Goal: Check status: Check status

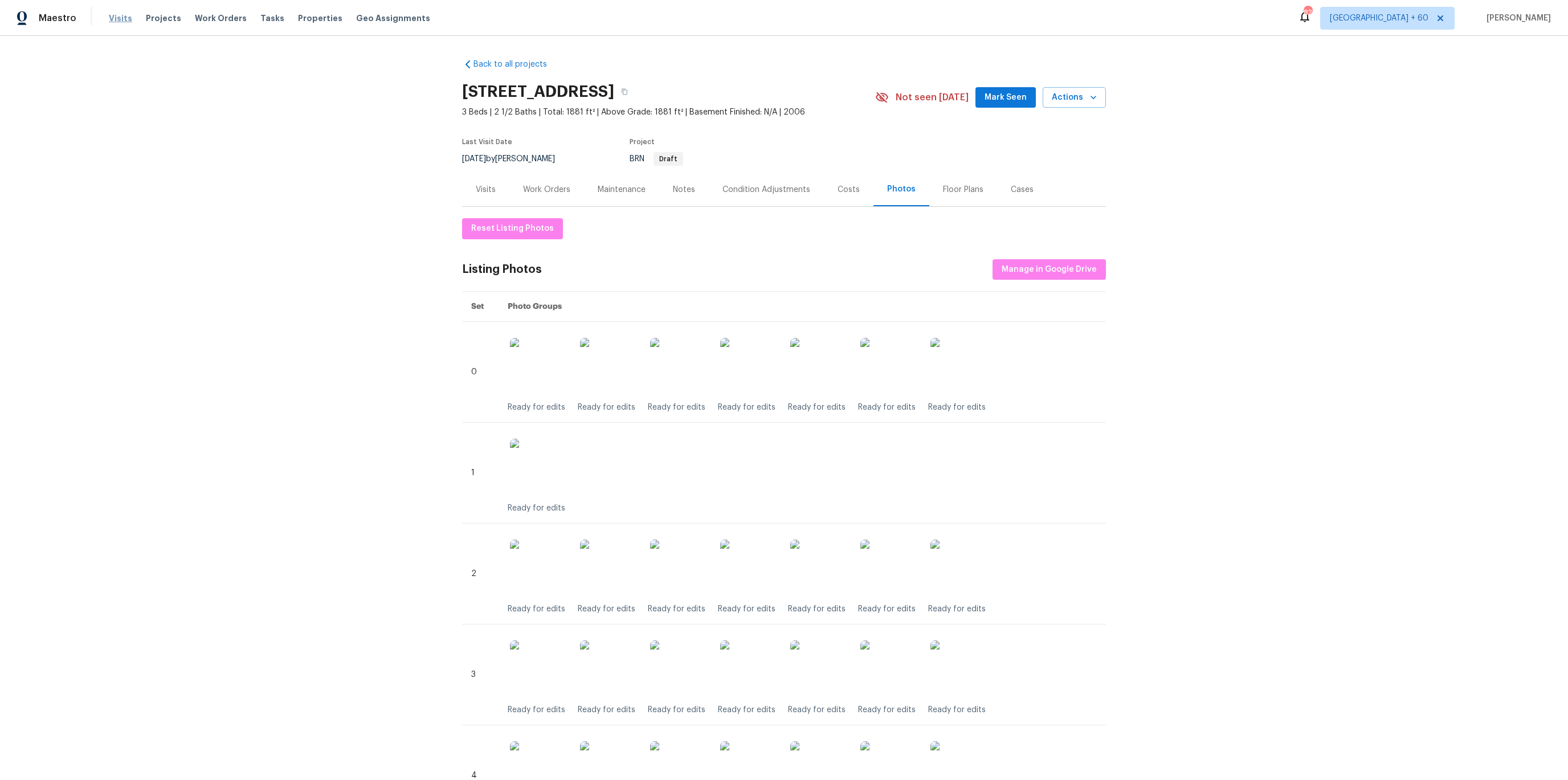
click at [116, 13] on span "Visits" at bounding box center [120, 18] width 24 height 11
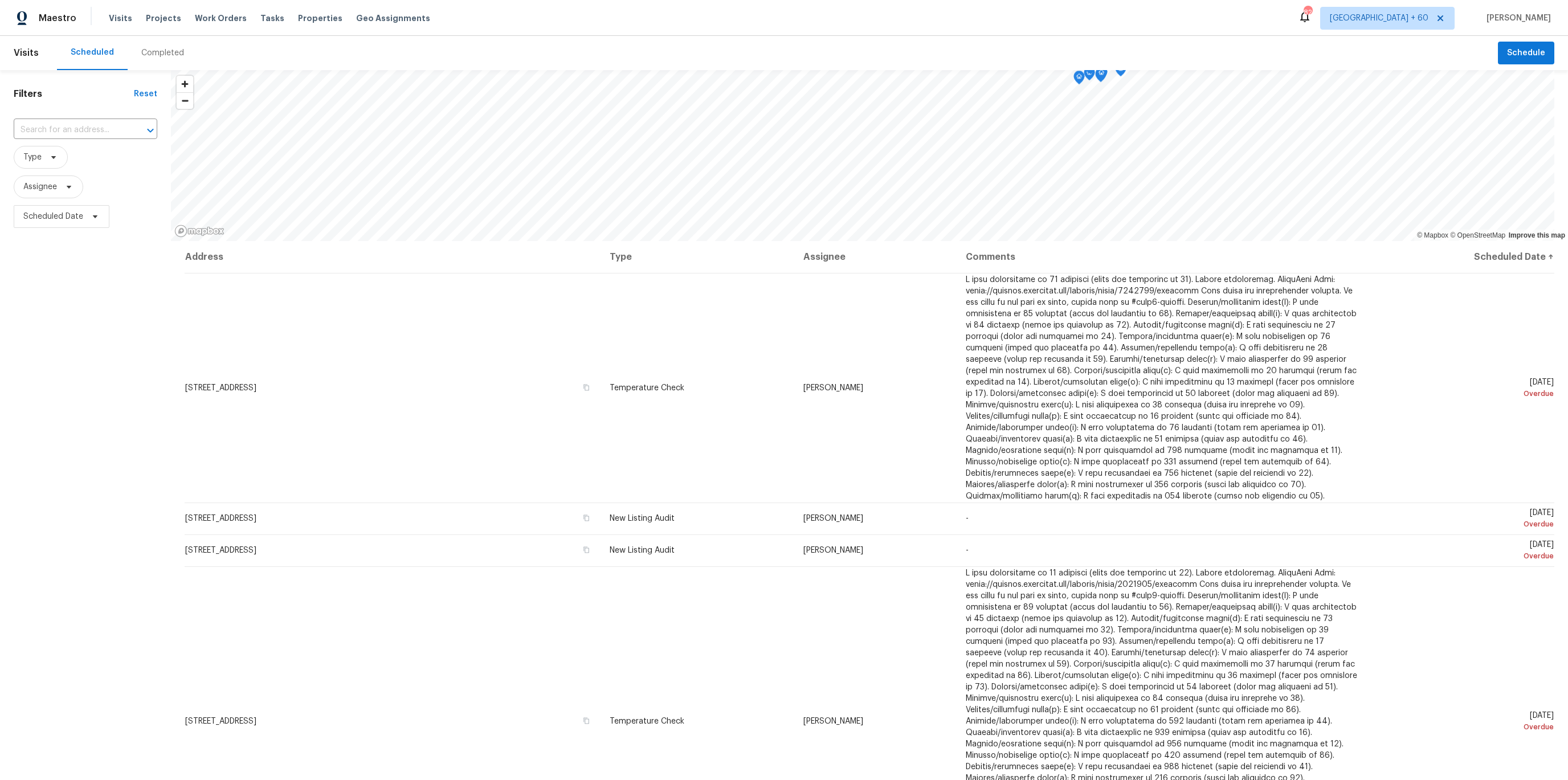
click at [169, 55] on div "Completed" at bounding box center [162, 53] width 42 height 11
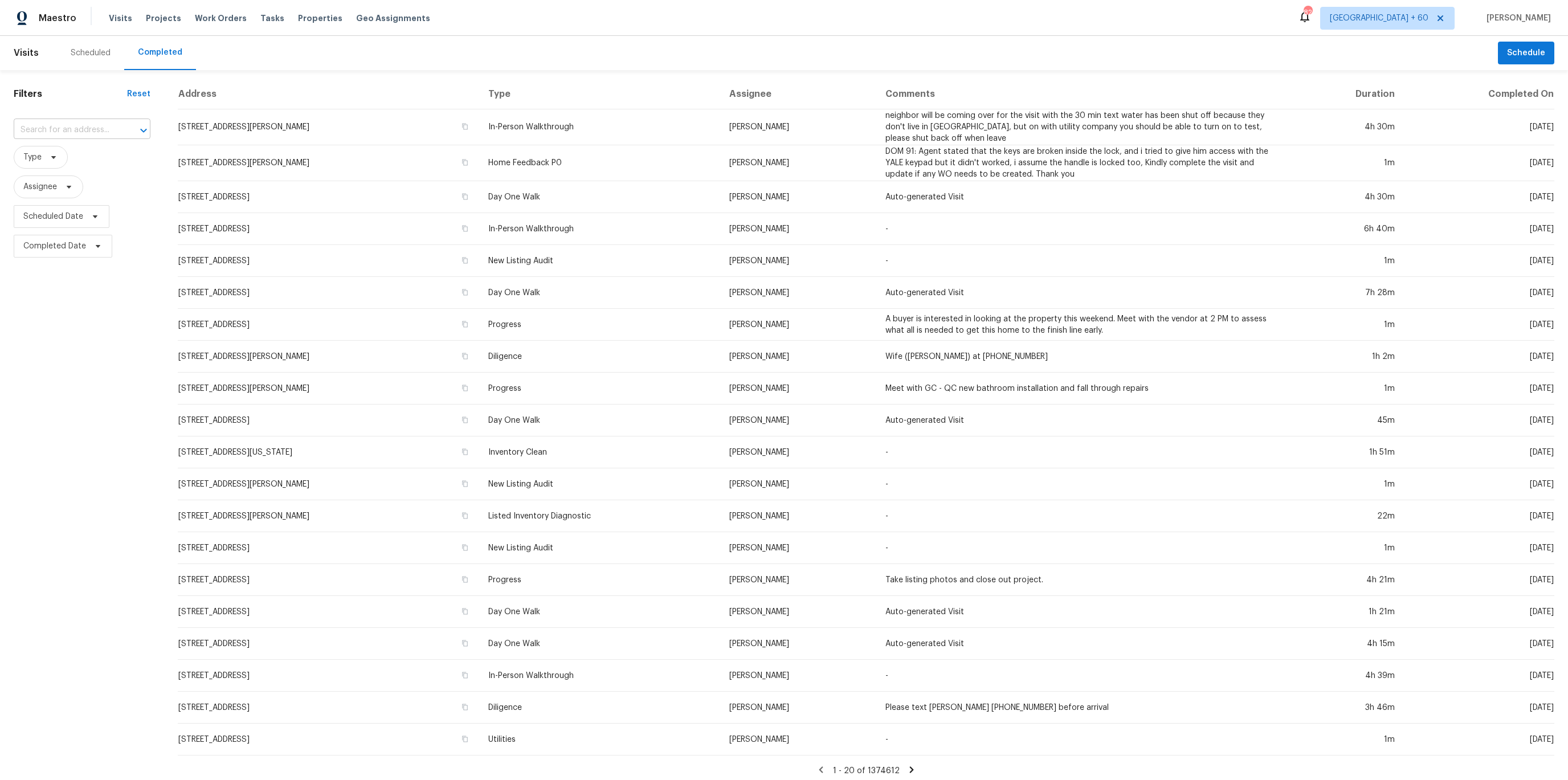
click at [42, 134] on input "text" at bounding box center [66, 129] width 105 height 17
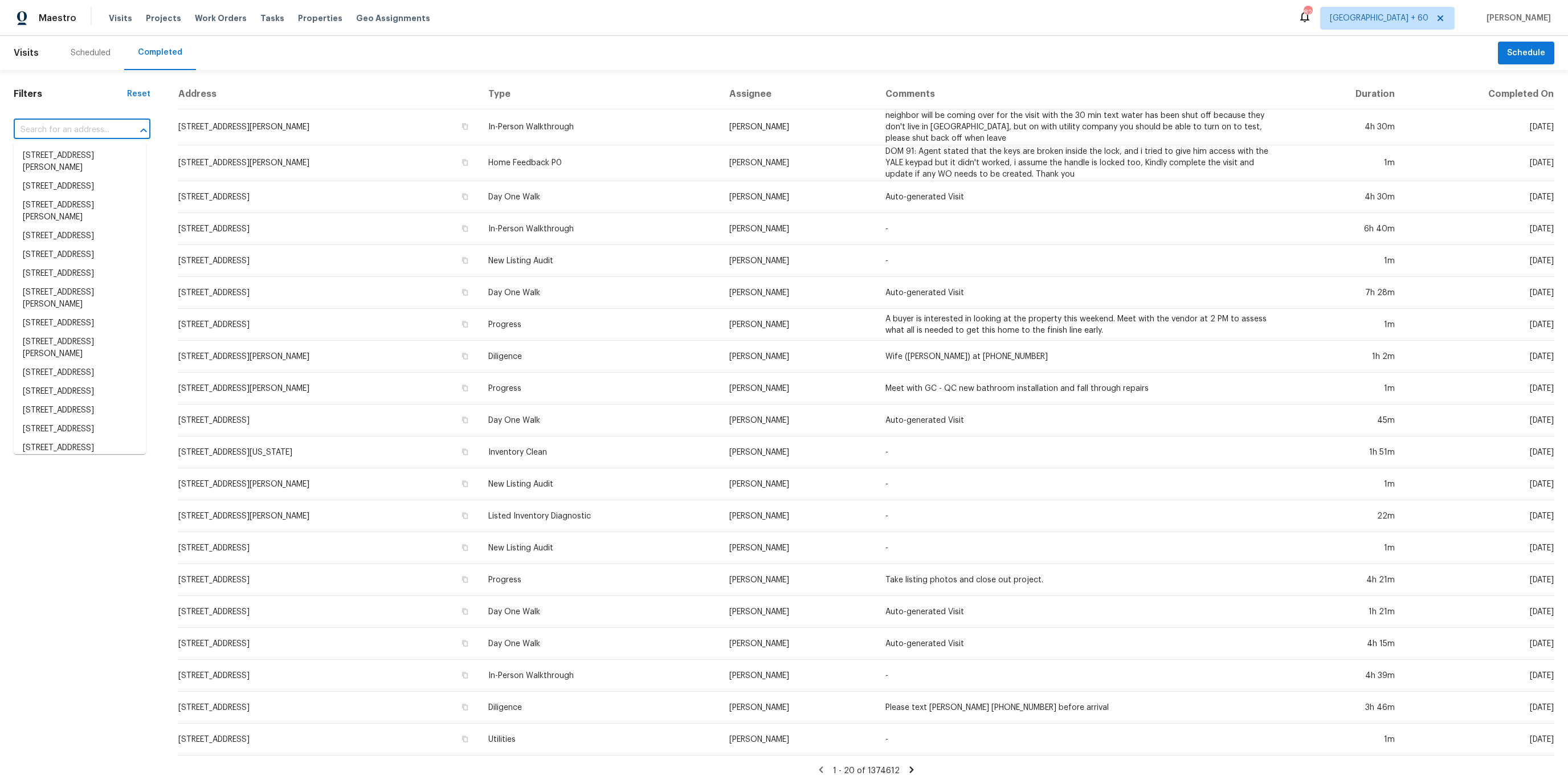
paste input "[STREET_ADDRESS][PERSON_NAME]"
type input "[STREET_ADDRESS][PERSON_NAME]"
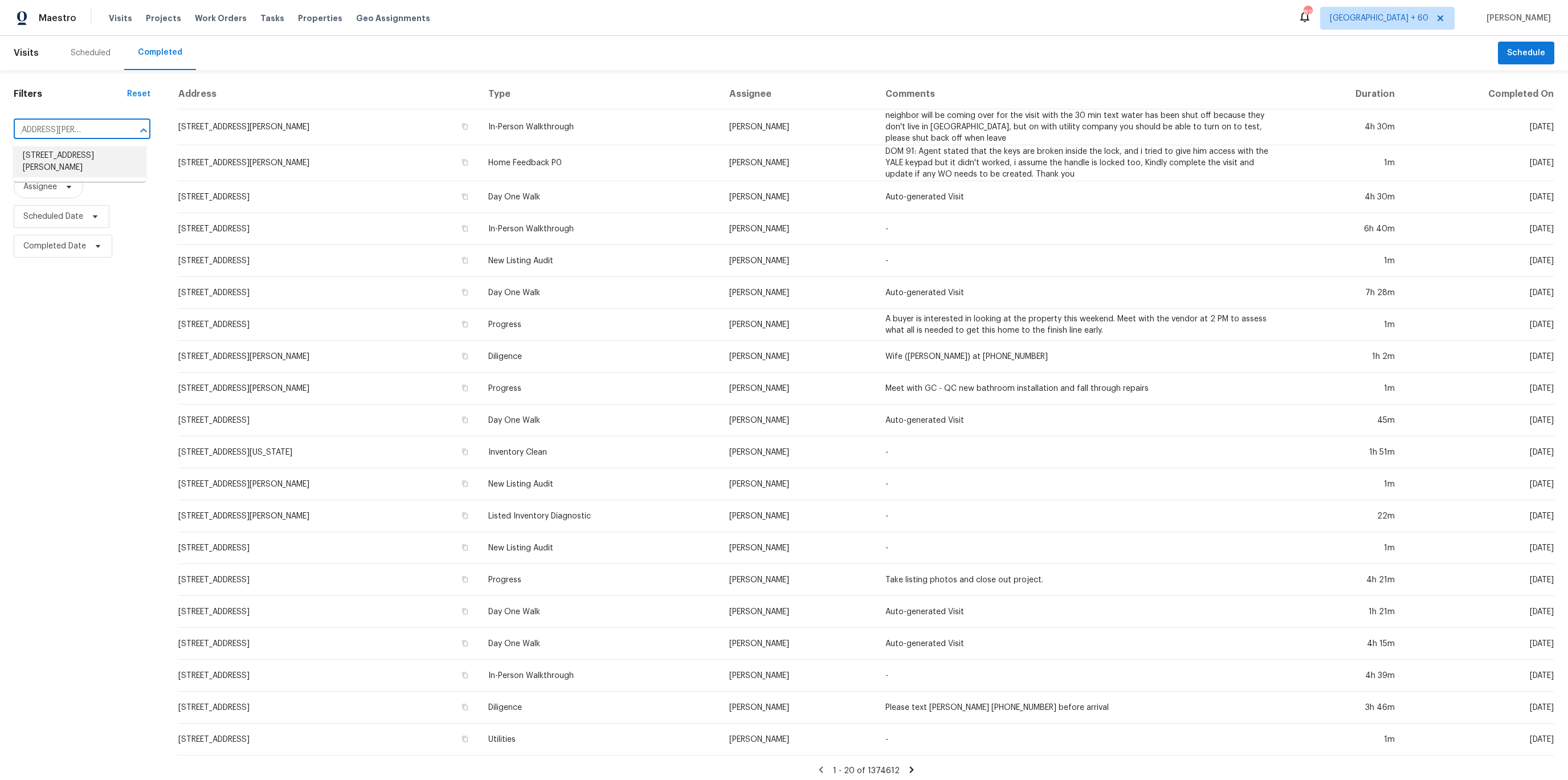
click at [70, 150] on li "[STREET_ADDRESS][PERSON_NAME]" at bounding box center [80, 161] width 132 height 31
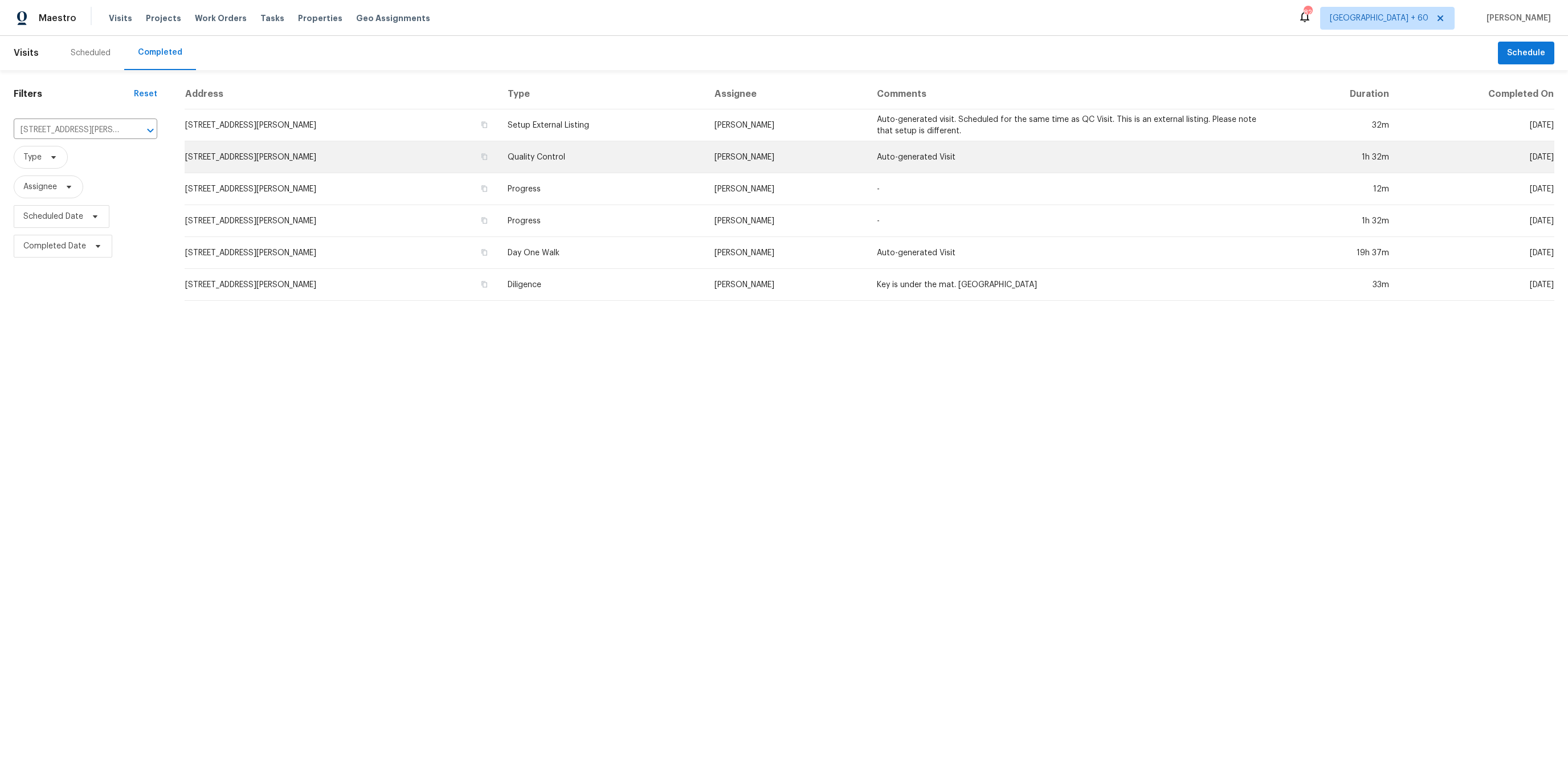
click at [575, 151] on td "Quality Control" at bounding box center [602, 157] width 207 height 32
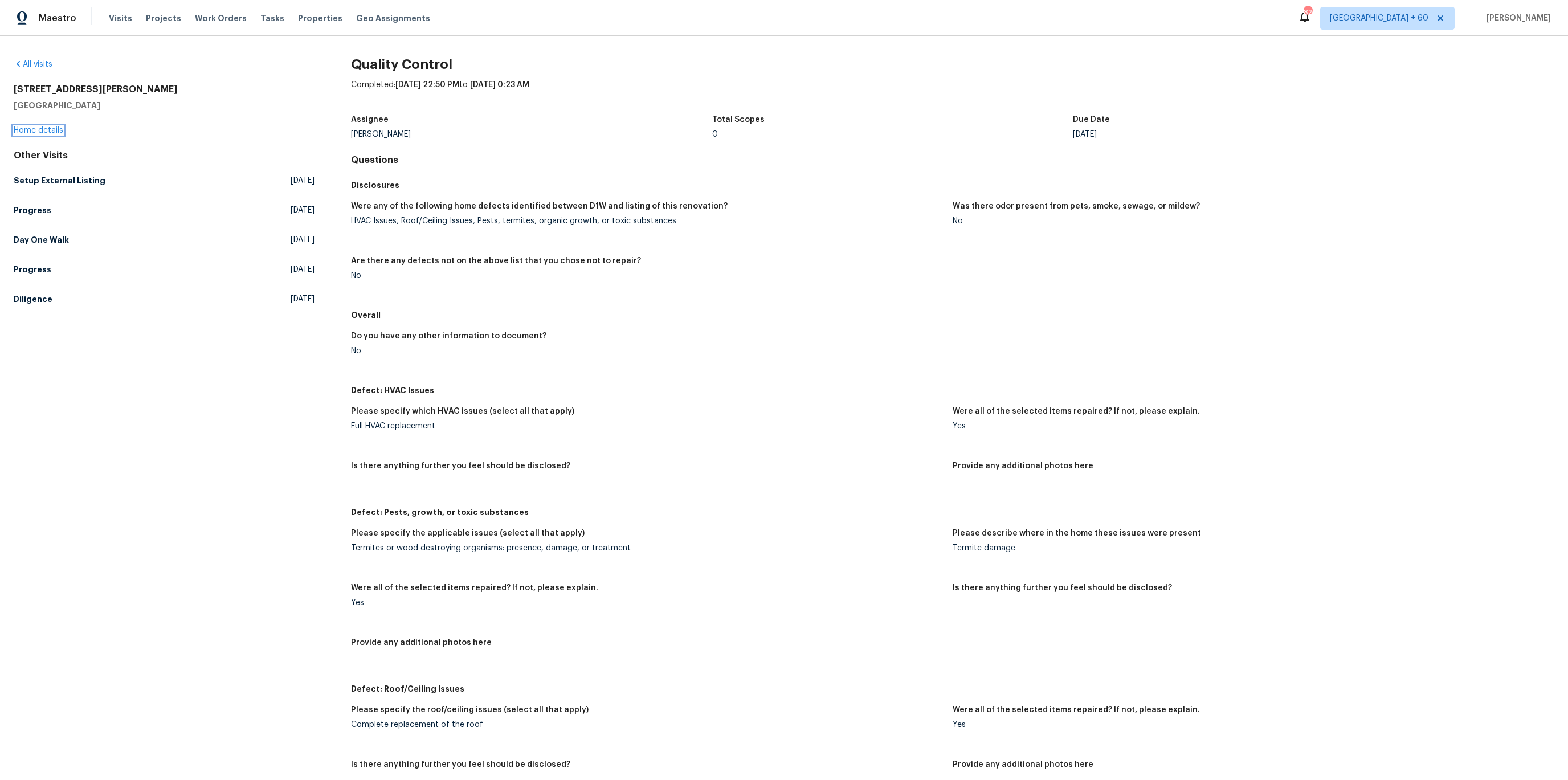
click at [44, 134] on link "Home details" at bounding box center [38, 130] width 49 height 8
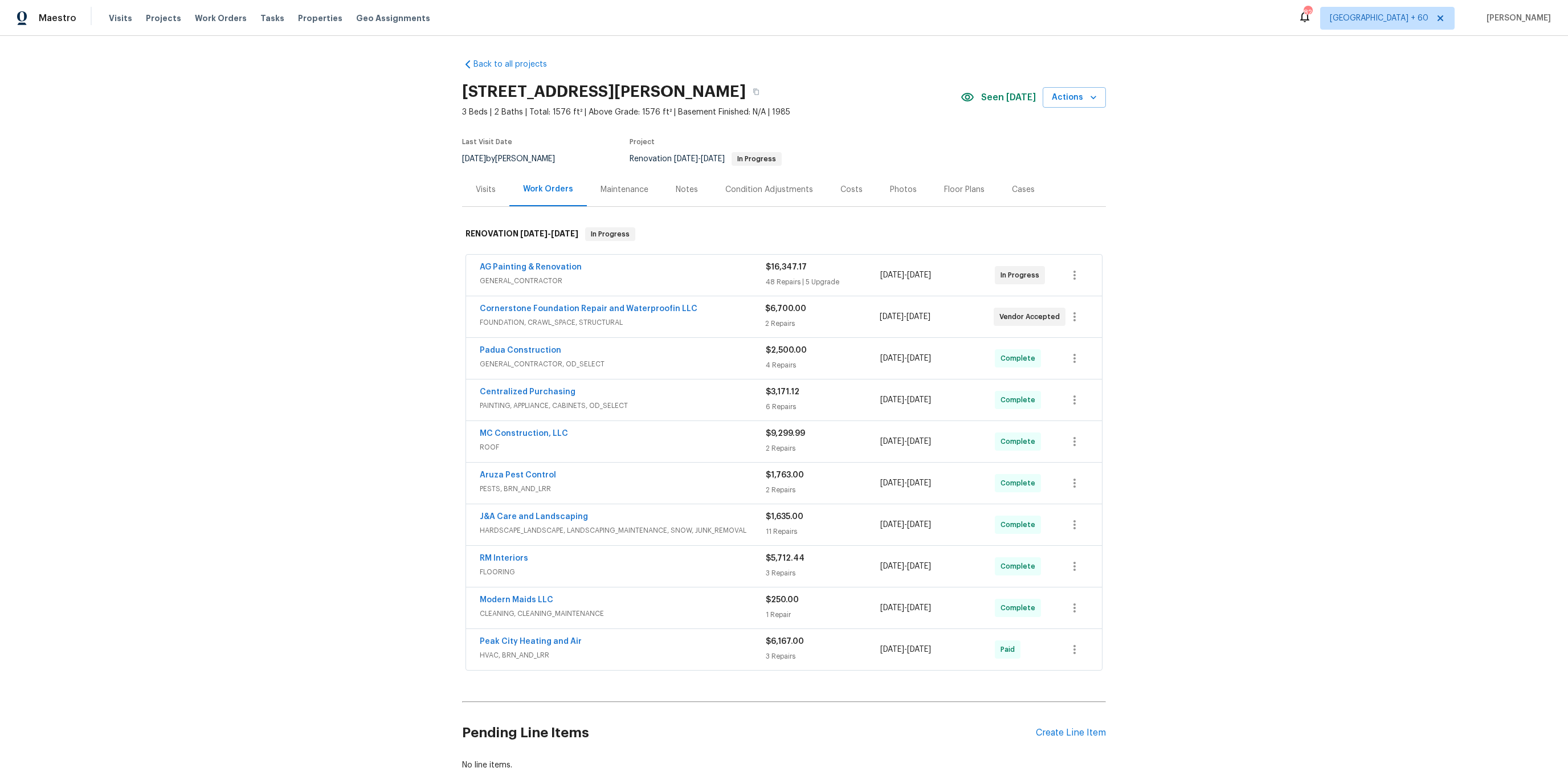
click at [882, 183] on div "Photos" at bounding box center [903, 189] width 54 height 33
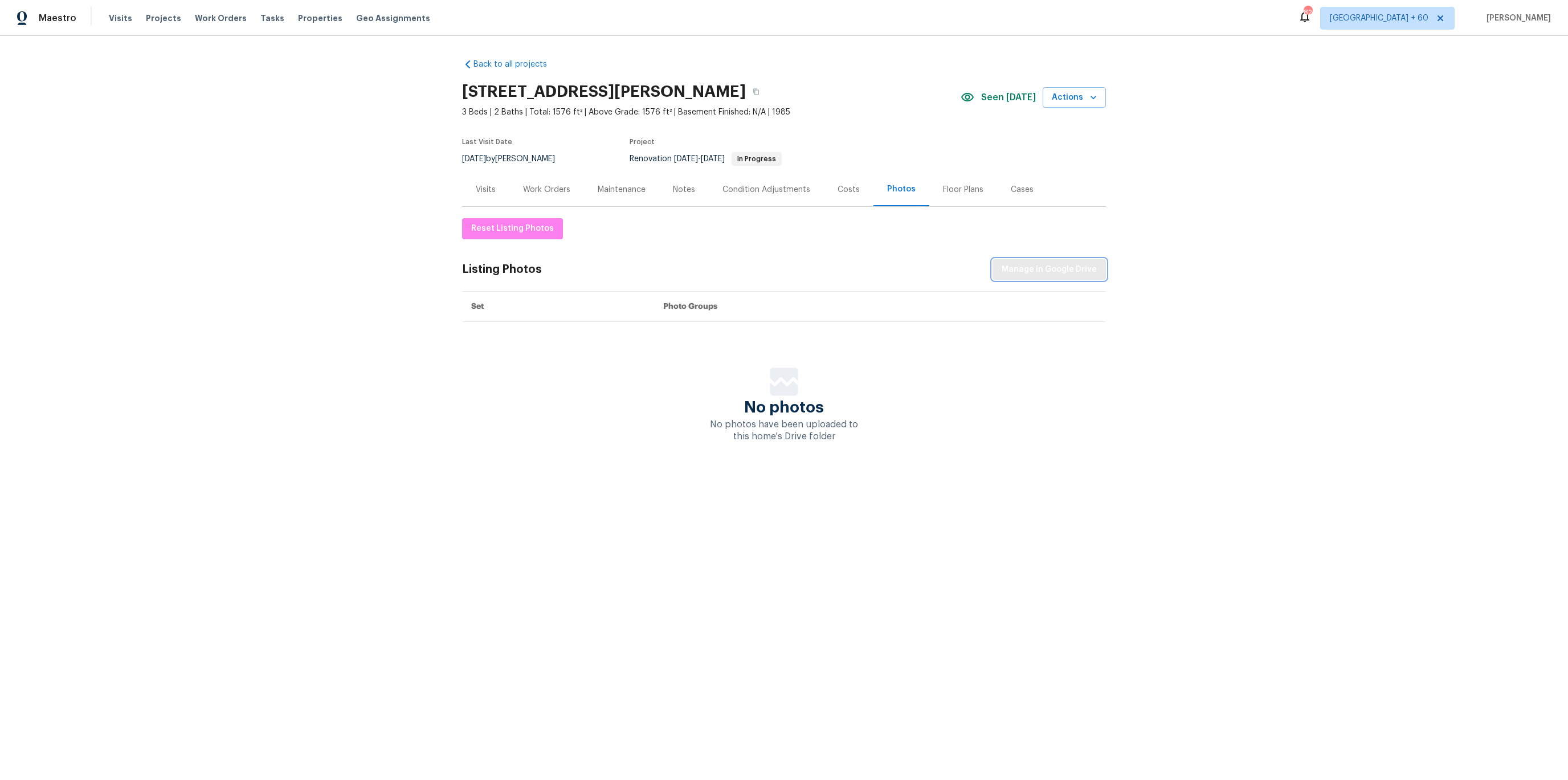
click at [1056, 278] on button "Manage in Google Drive" at bounding box center [1049, 270] width 113 height 21
click at [121, 17] on span "Visits" at bounding box center [120, 18] width 24 height 11
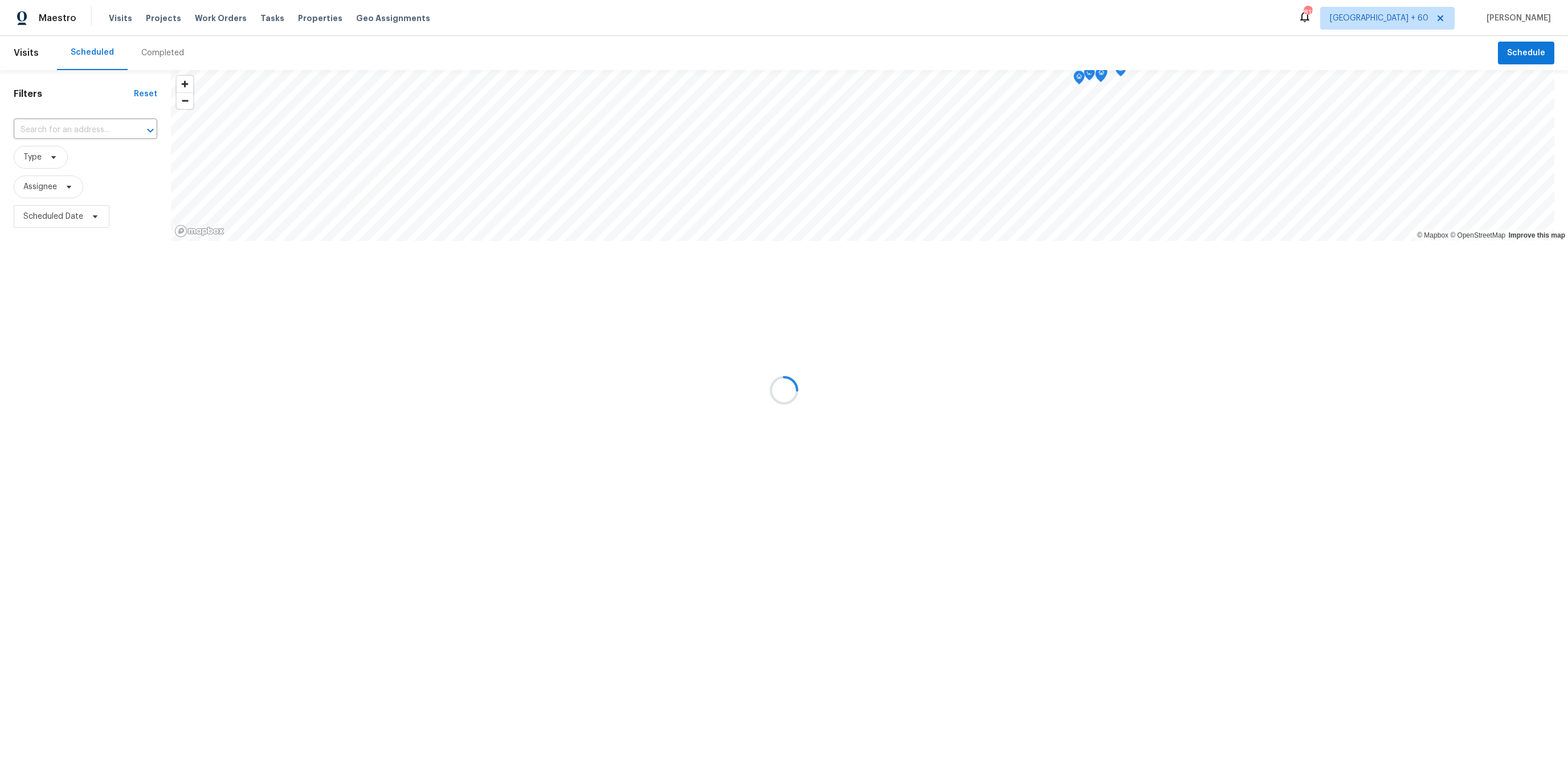
click at [164, 54] on div "Completed" at bounding box center [162, 53] width 42 height 11
click at [58, 125] on div at bounding box center [784, 390] width 1568 height 780
click at [51, 130] on div at bounding box center [784, 390] width 1568 height 780
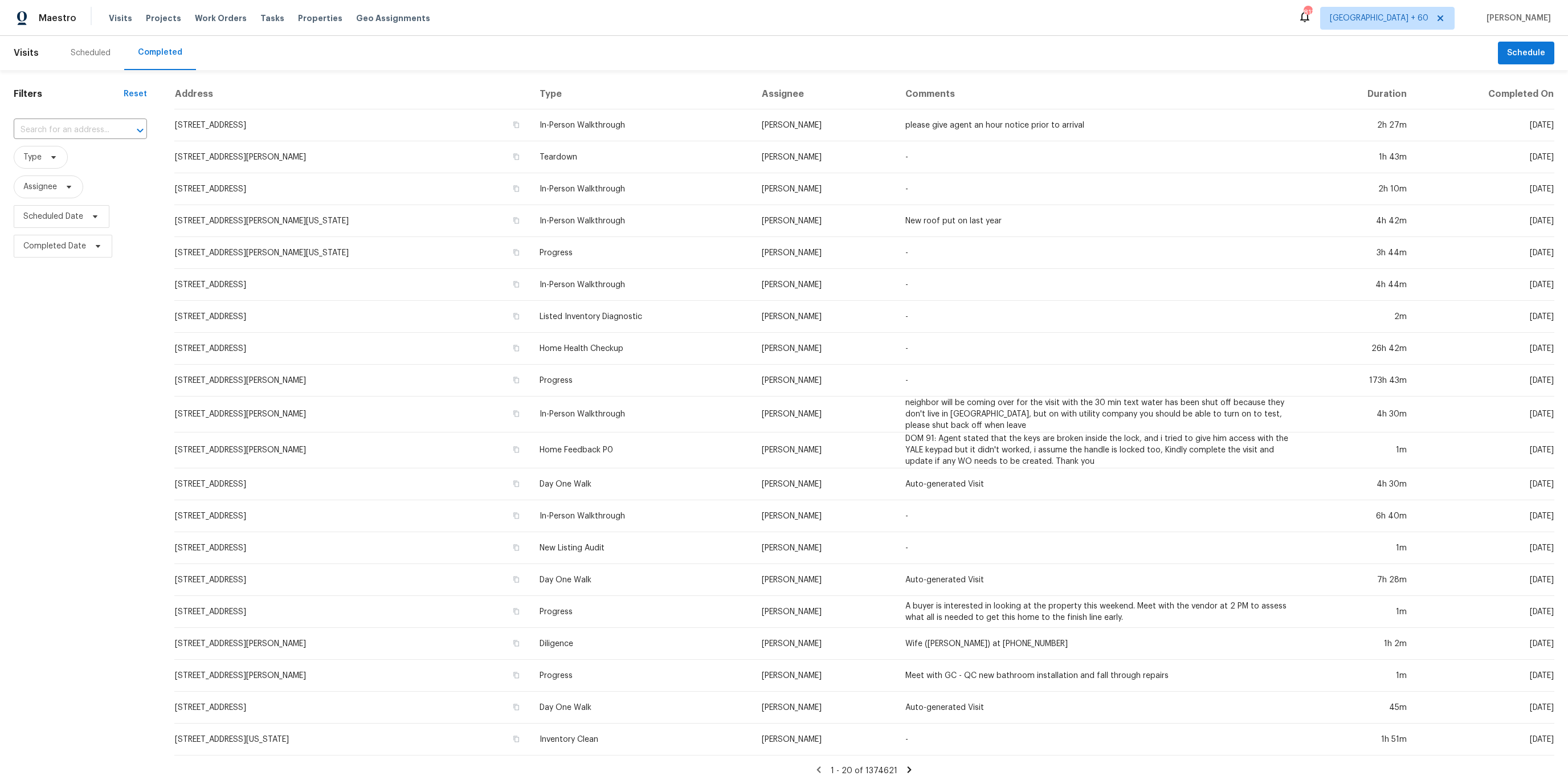
click at [51, 130] on input "text" at bounding box center [65, 129] width 102 height 17
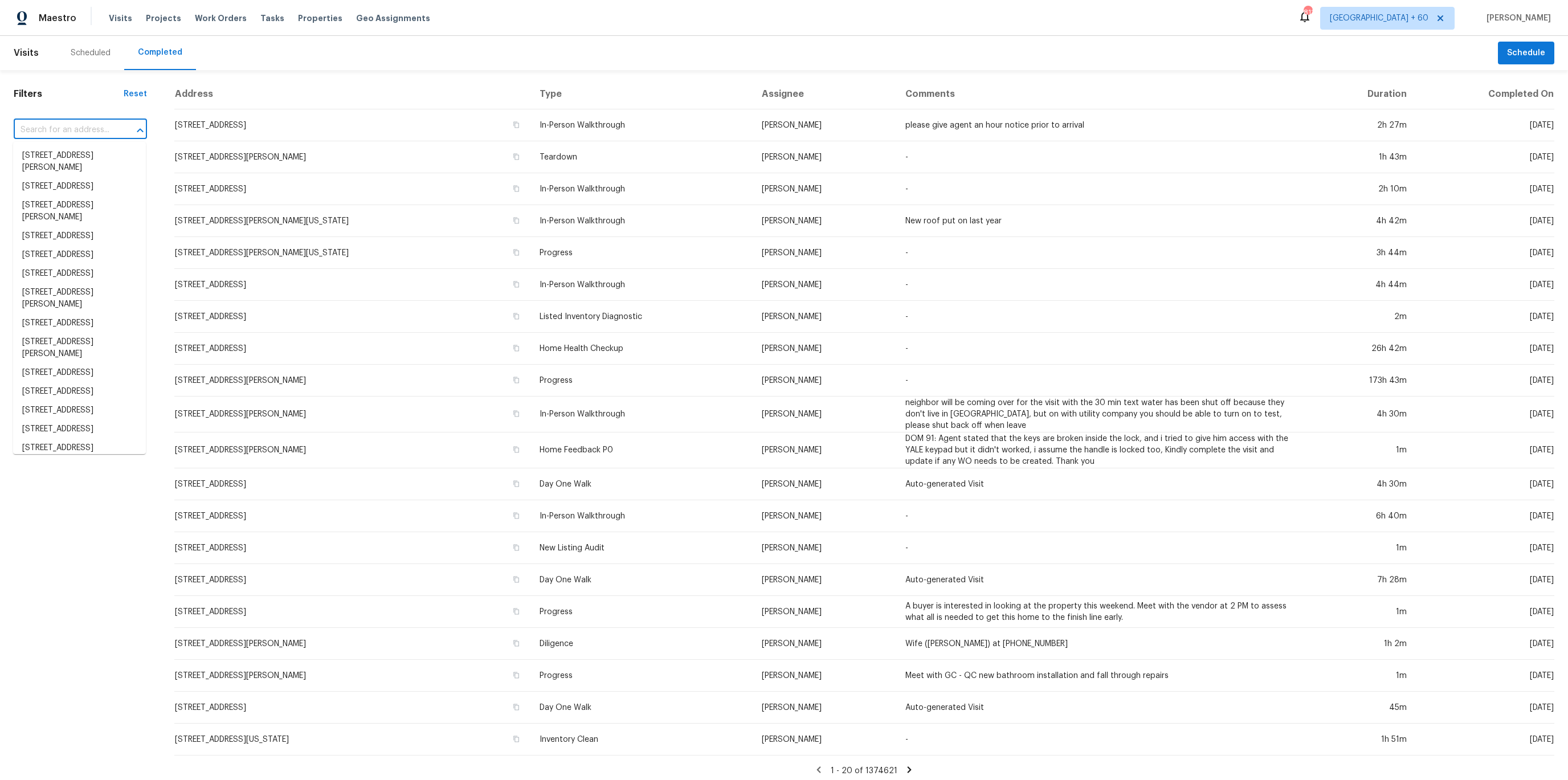
paste input "[STREET_ADDRESS]"
type input "[STREET_ADDRESS]"
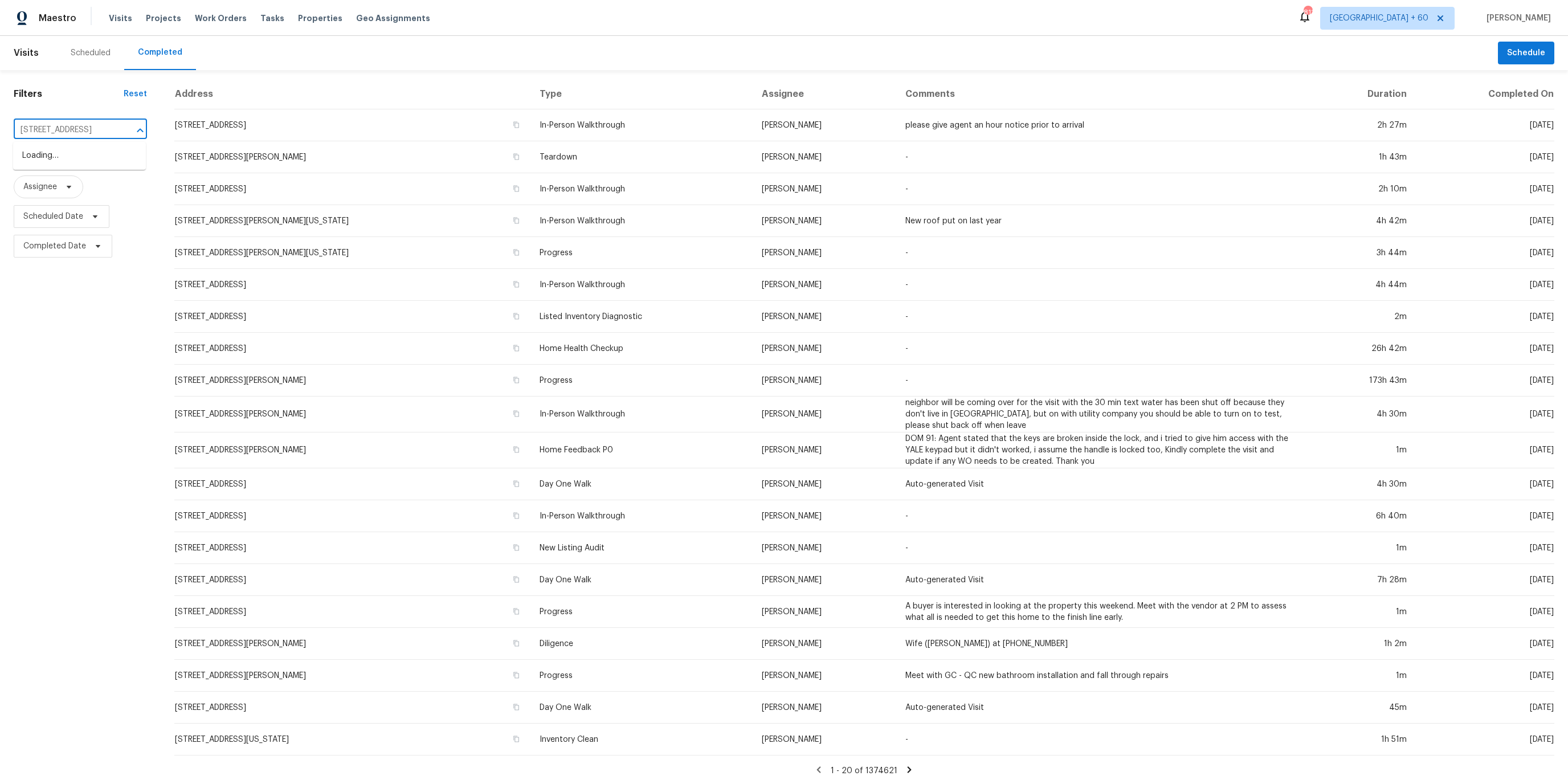
scroll to position [0, 49]
click at [61, 151] on li "[STREET_ADDRESS]" at bounding box center [79, 155] width 133 height 19
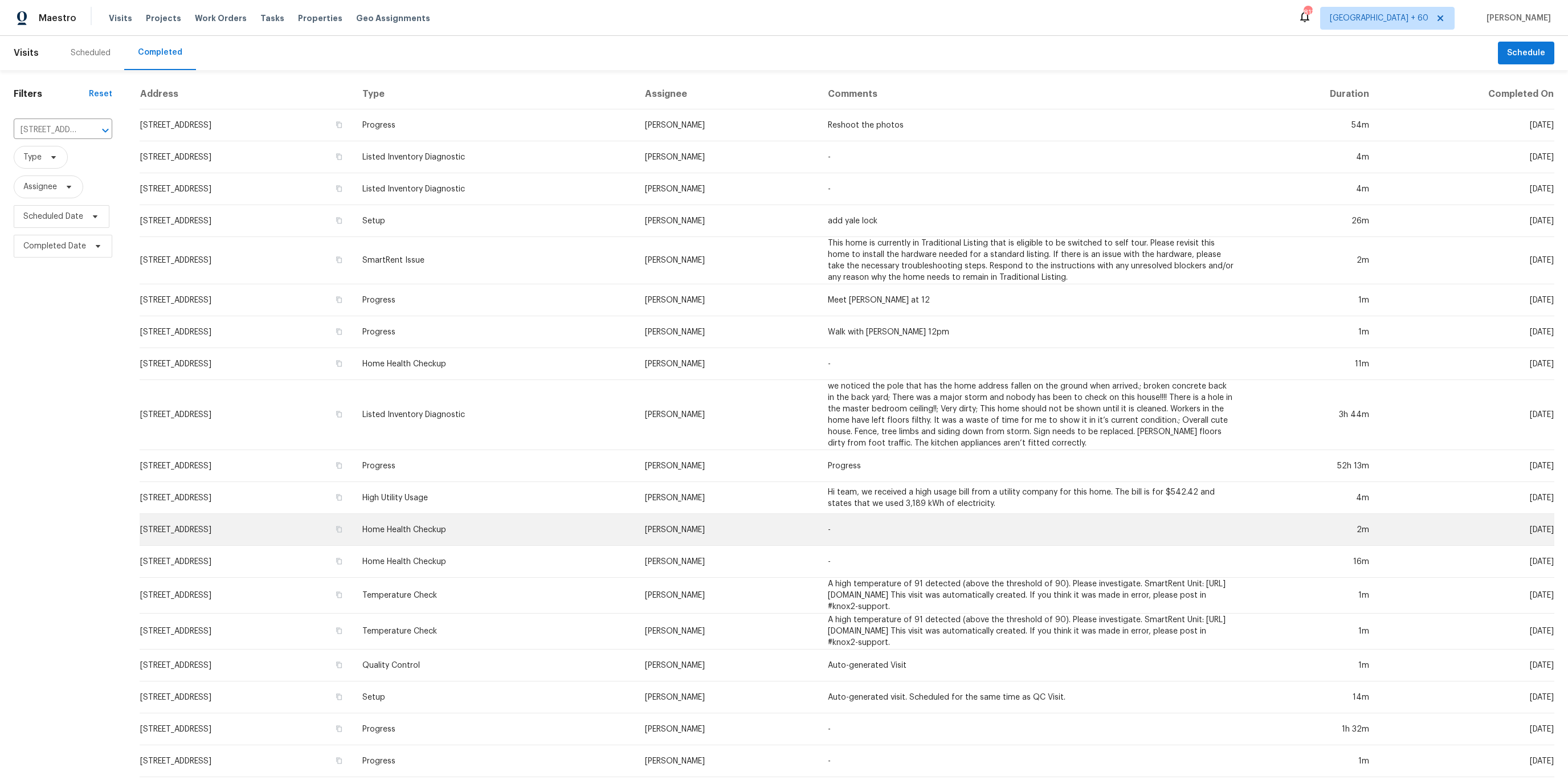
scroll to position [74, 0]
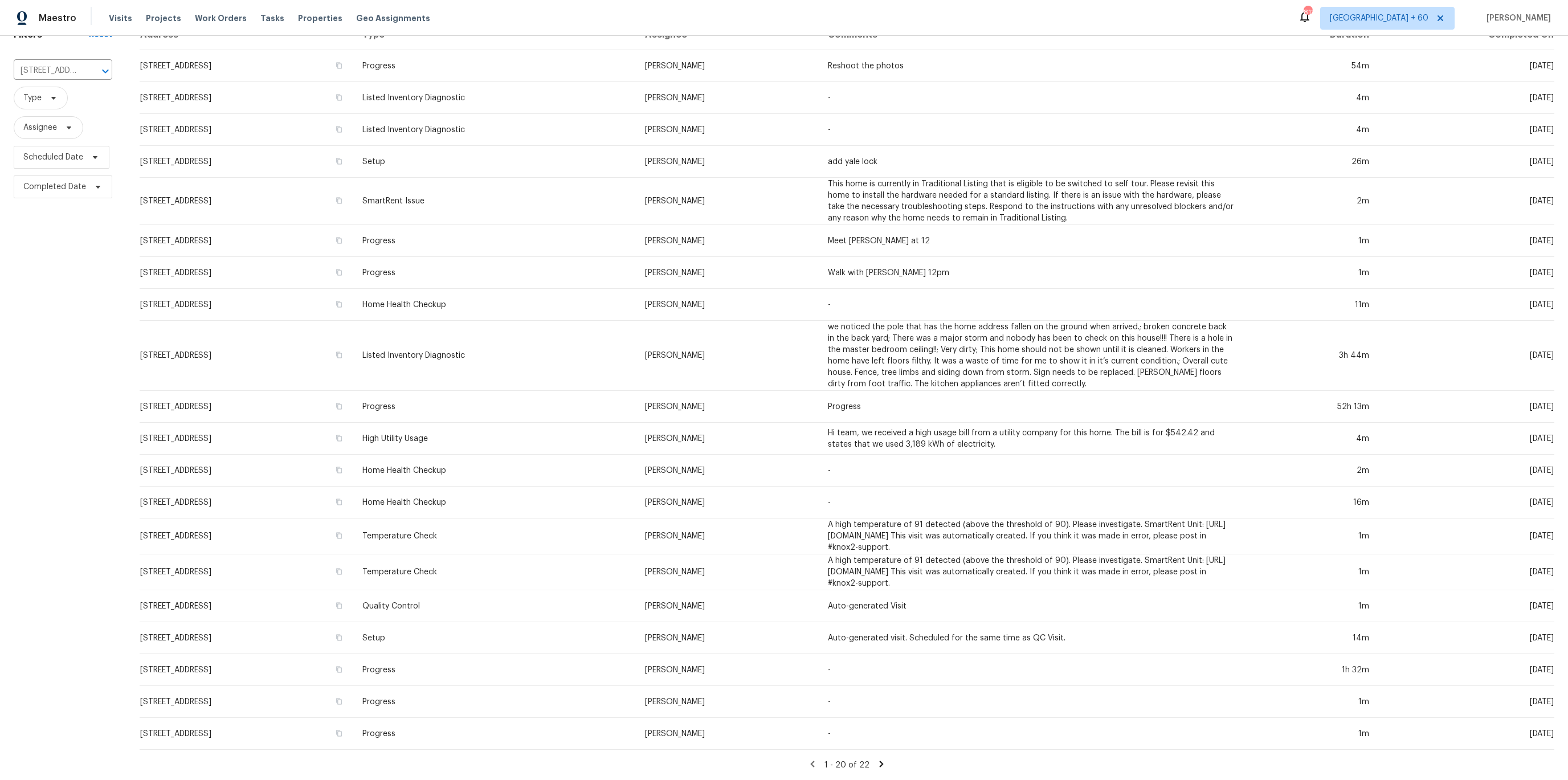
click at [876, 759] on icon at bounding box center [881, 764] width 10 height 10
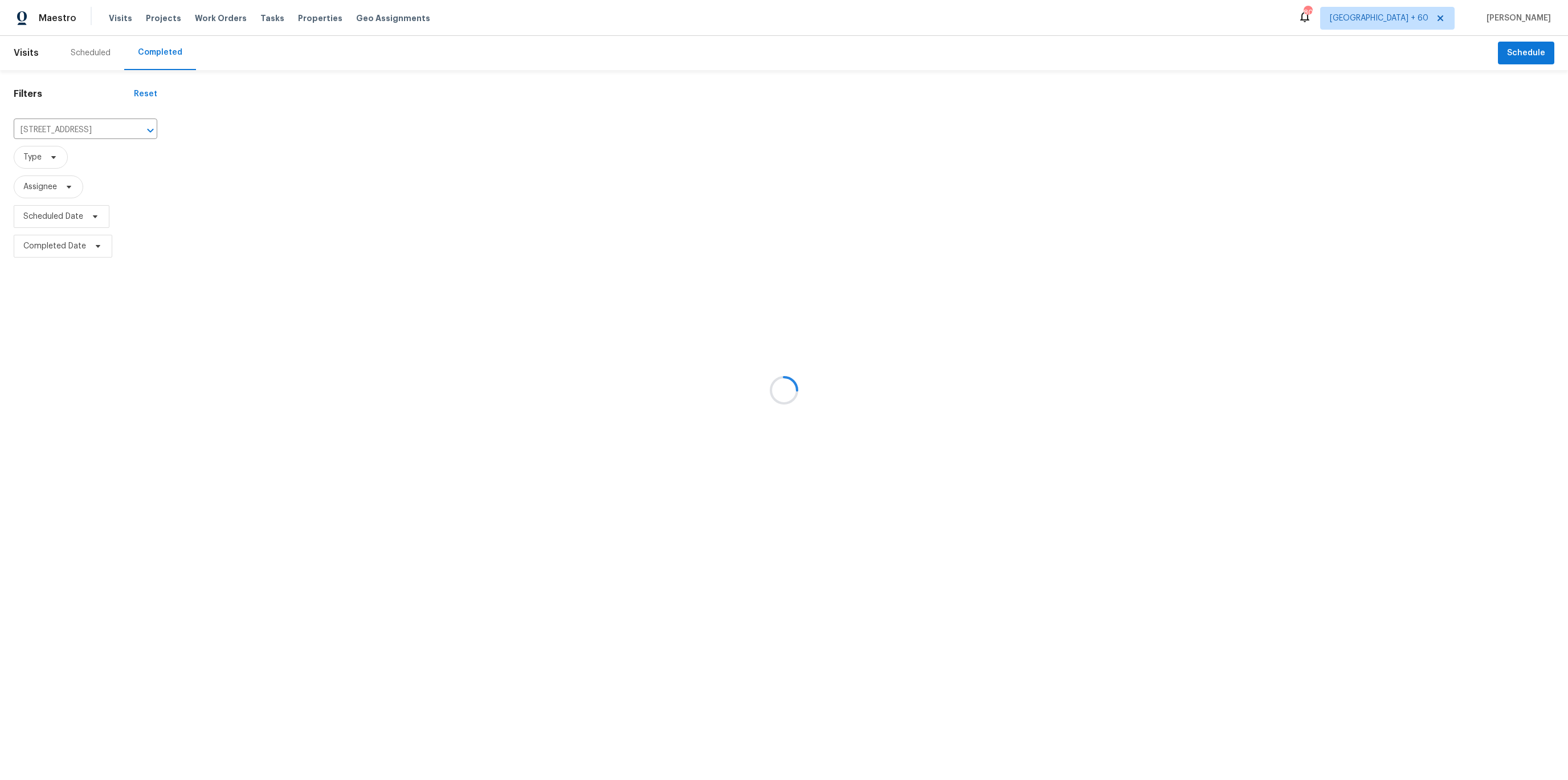
scroll to position [0, 0]
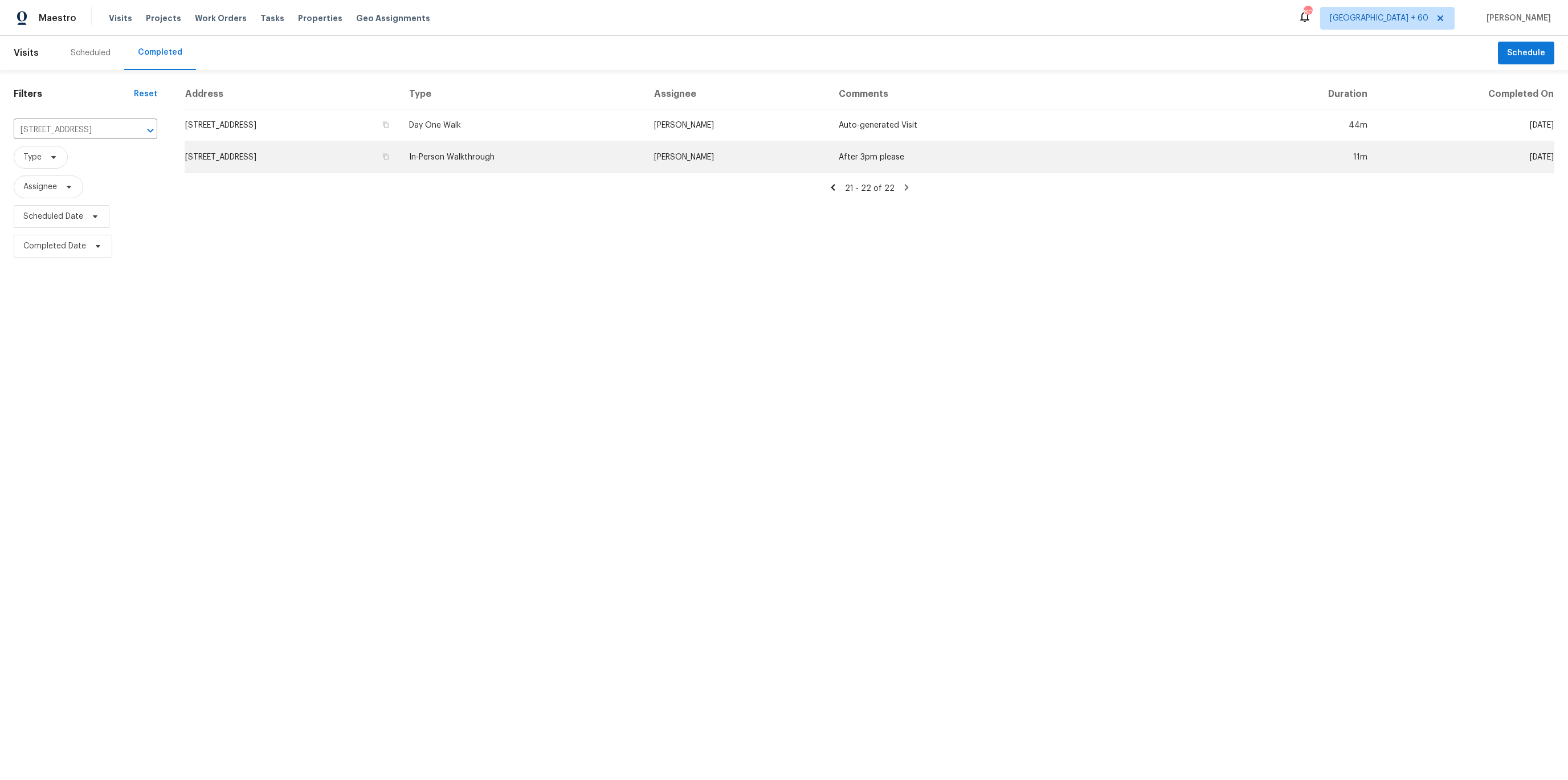
click at [558, 159] on td "In-Person Walkthrough" at bounding box center [523, 157] width 245 height 32
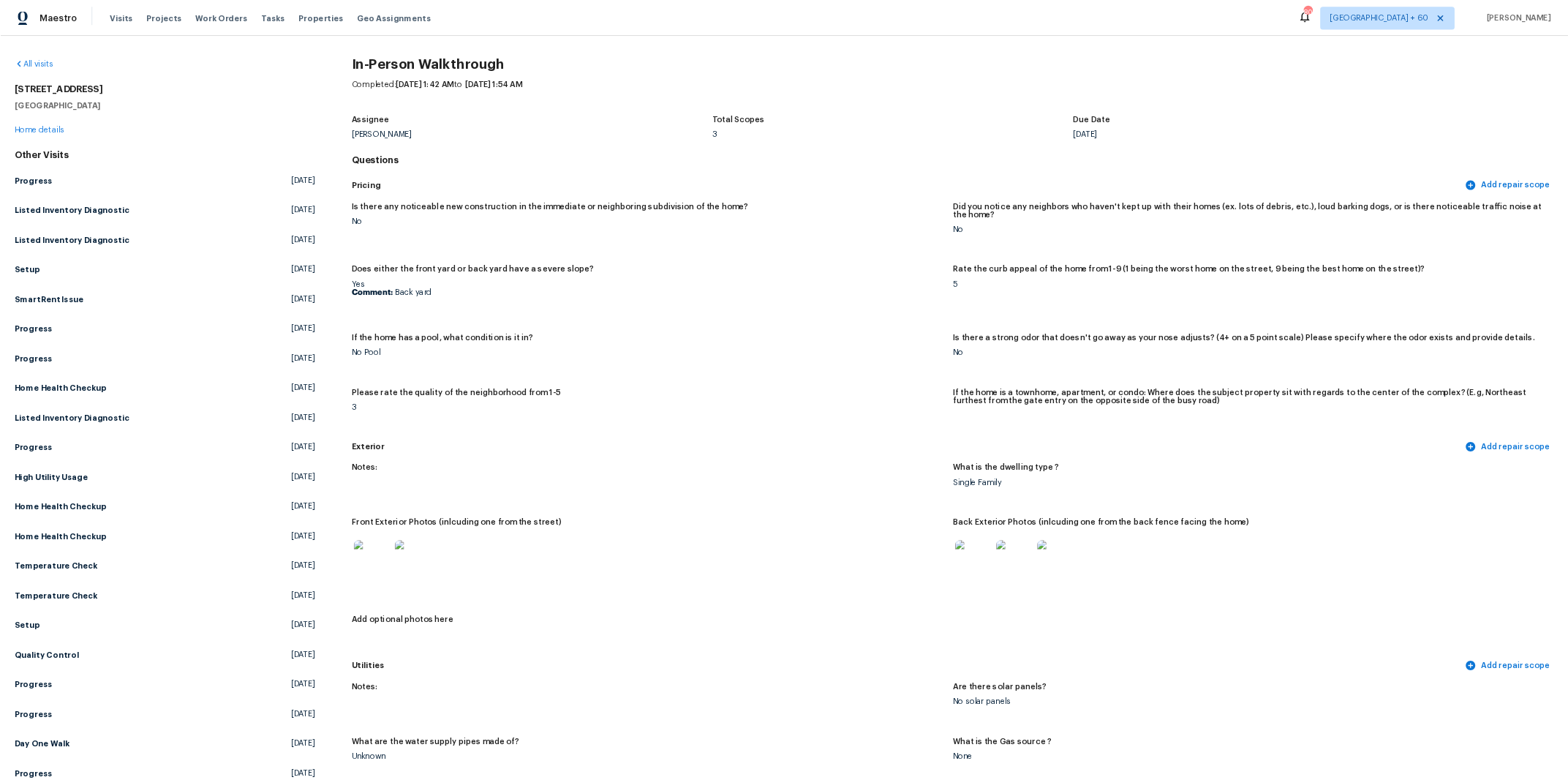
scroll to position [377, 0]
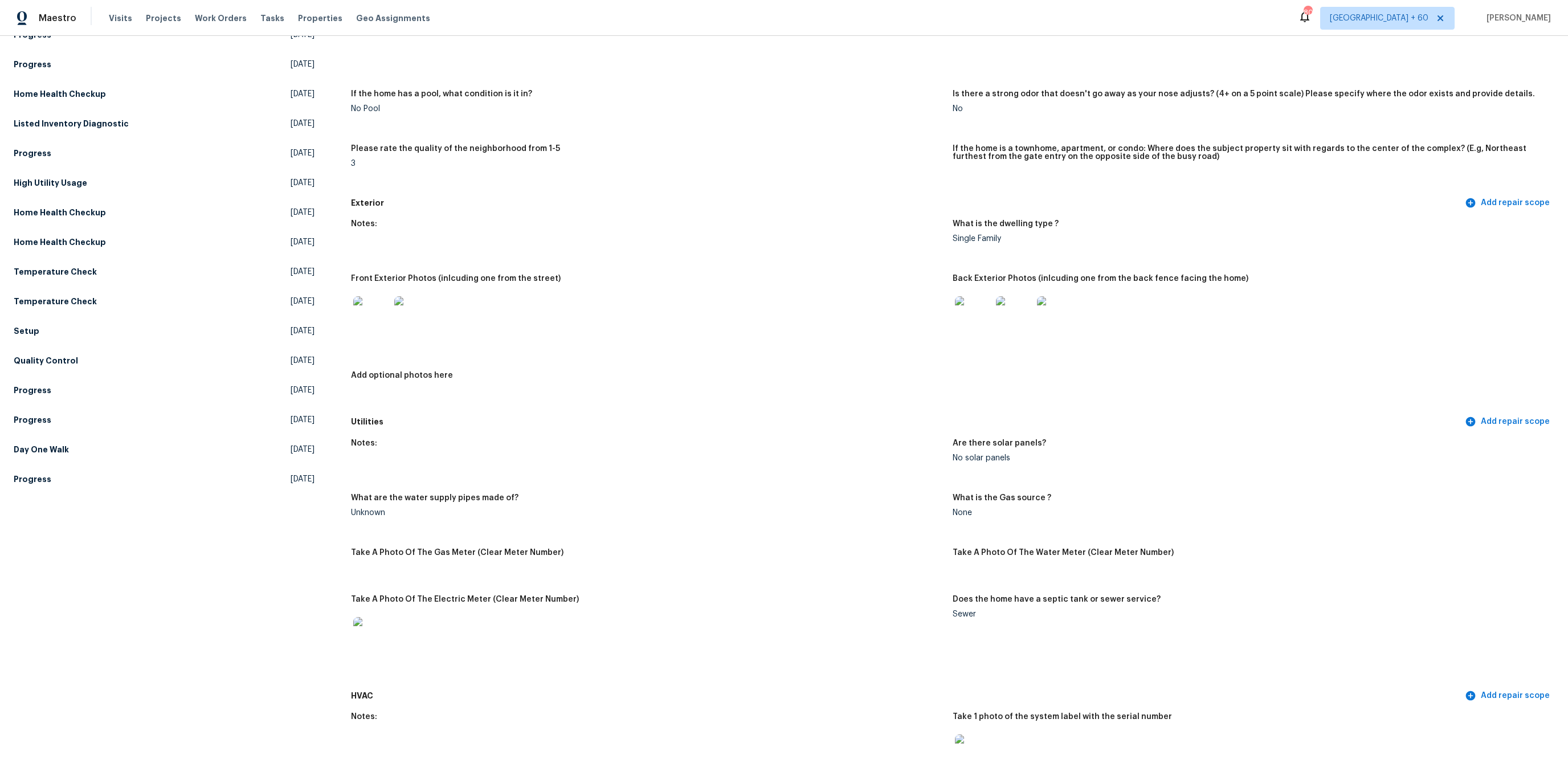
click at [956, 302] on img at bounding box center [973, 315] width 36 height 36
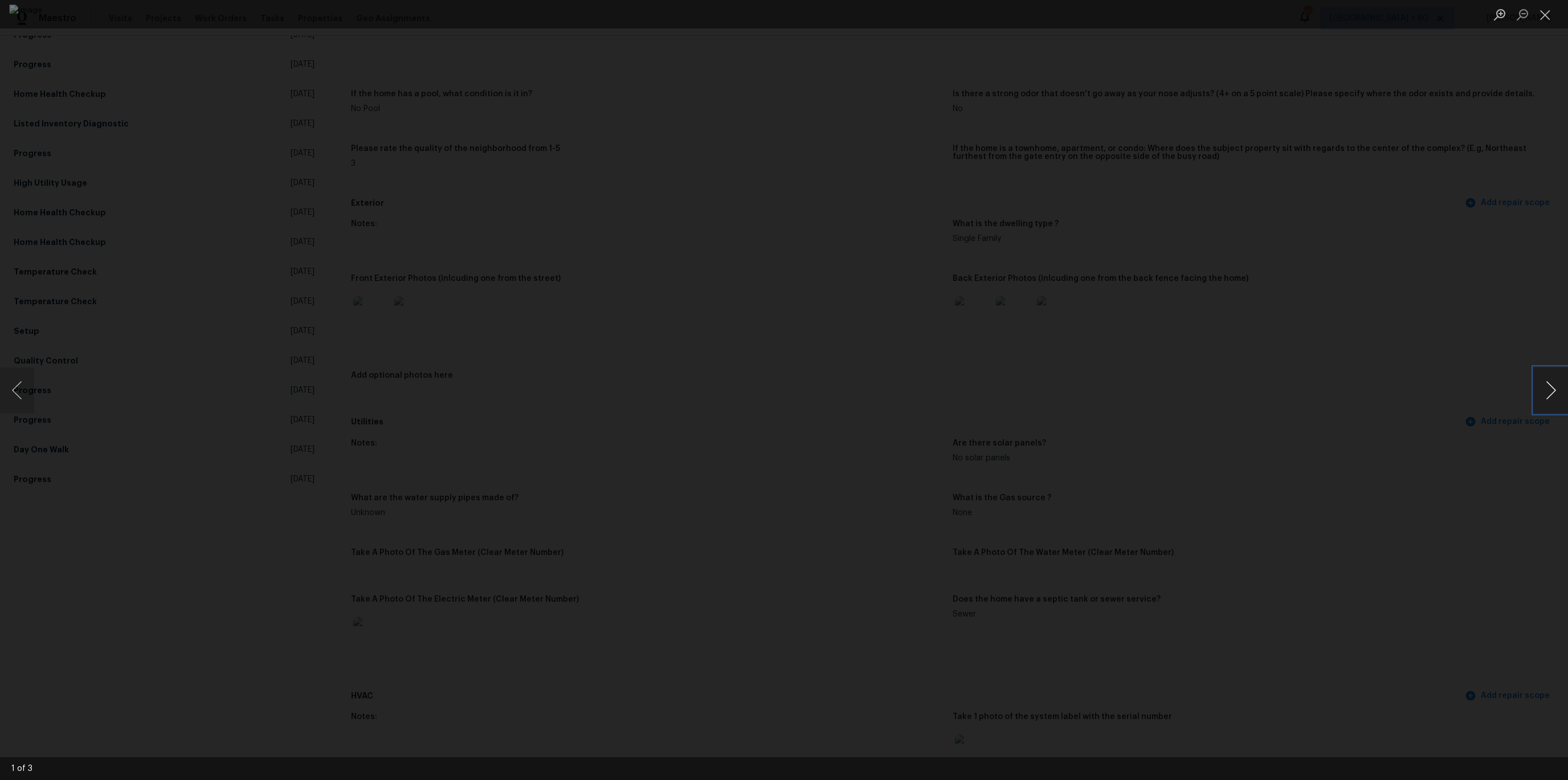
click at [1558, 385] on button "Next image" at bounding box center [1551, 390] width 34 height 45
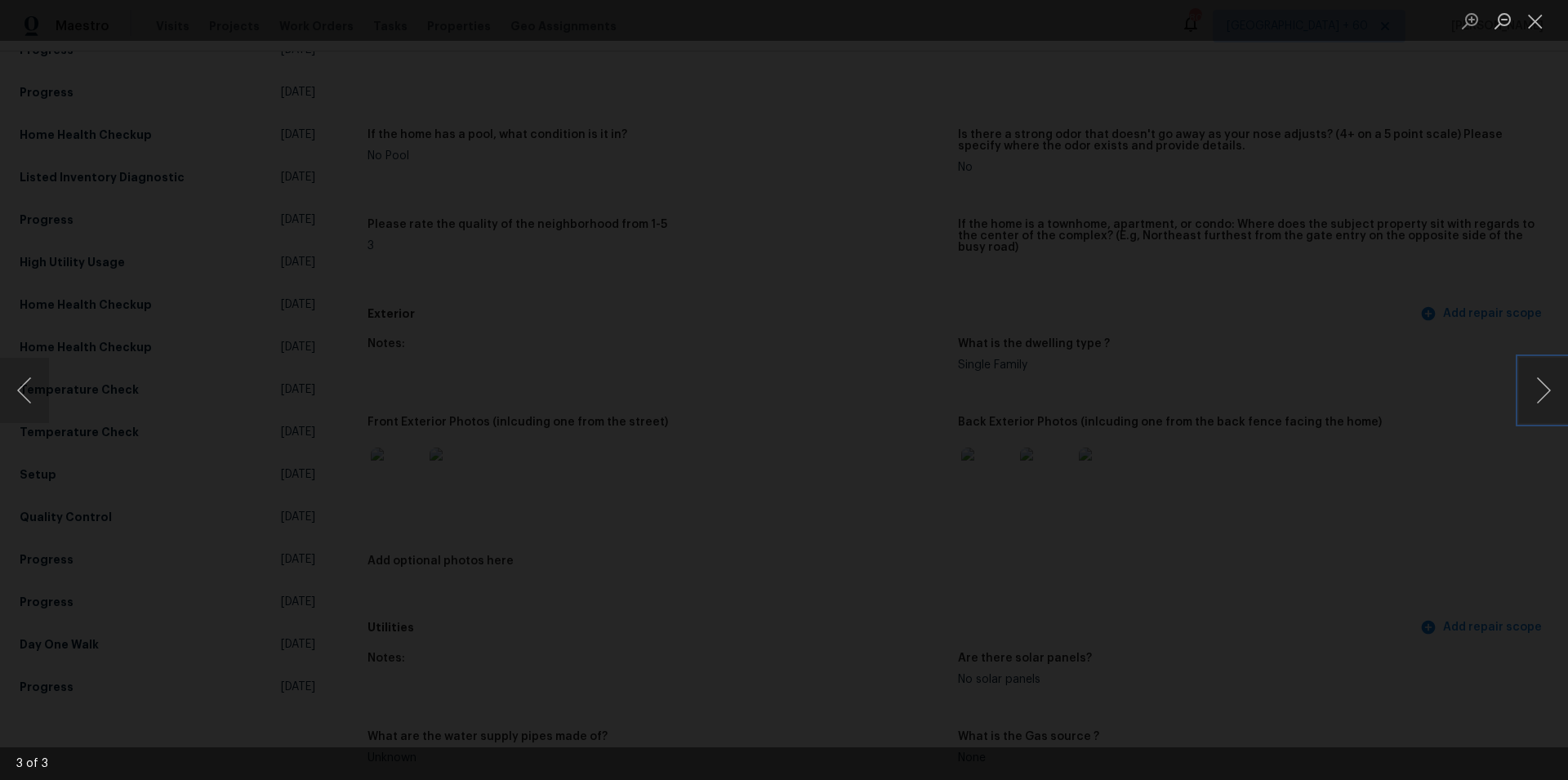
click at [1544, 33] on button "Close lightbox" at bounding box center [1535, 21] width 33 height 29
